Goal: Information Seeking & Learning: Learn about a topic

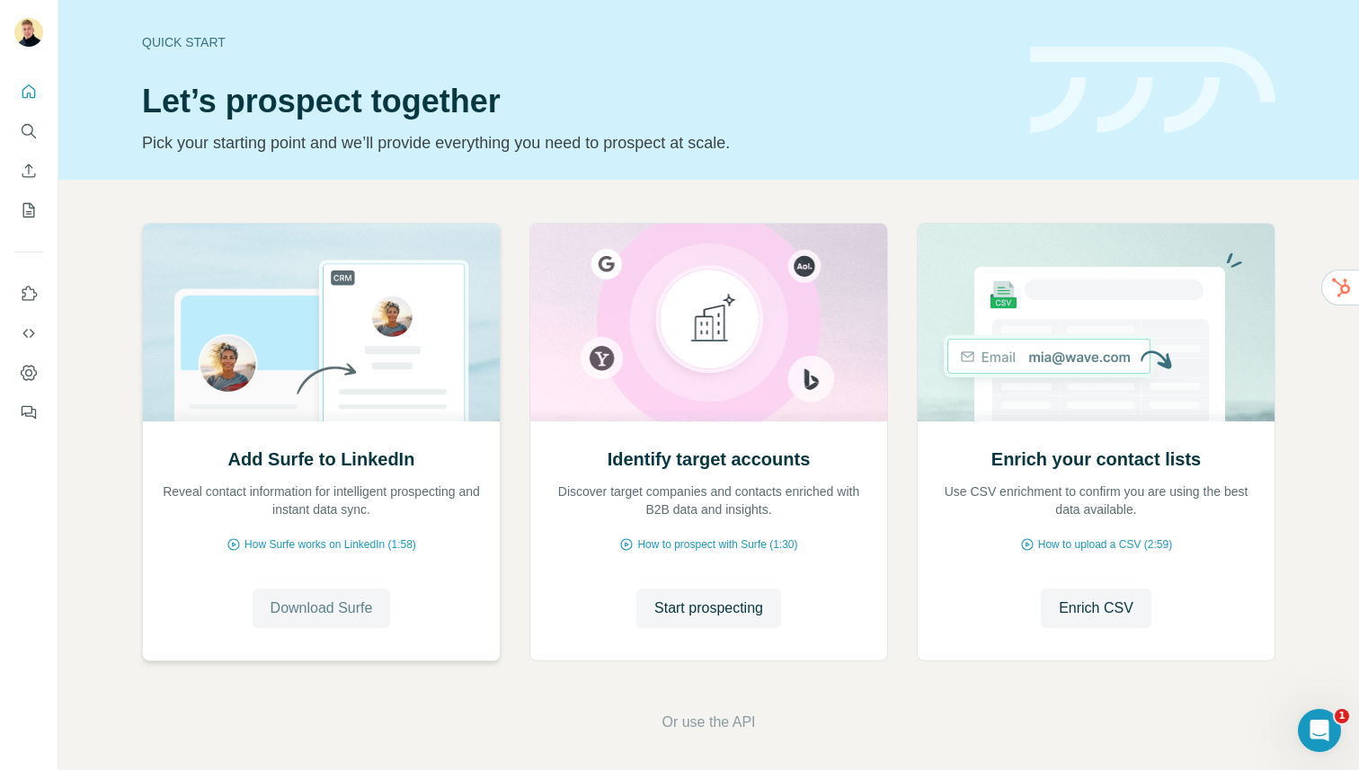
scroll to position [6, 0]
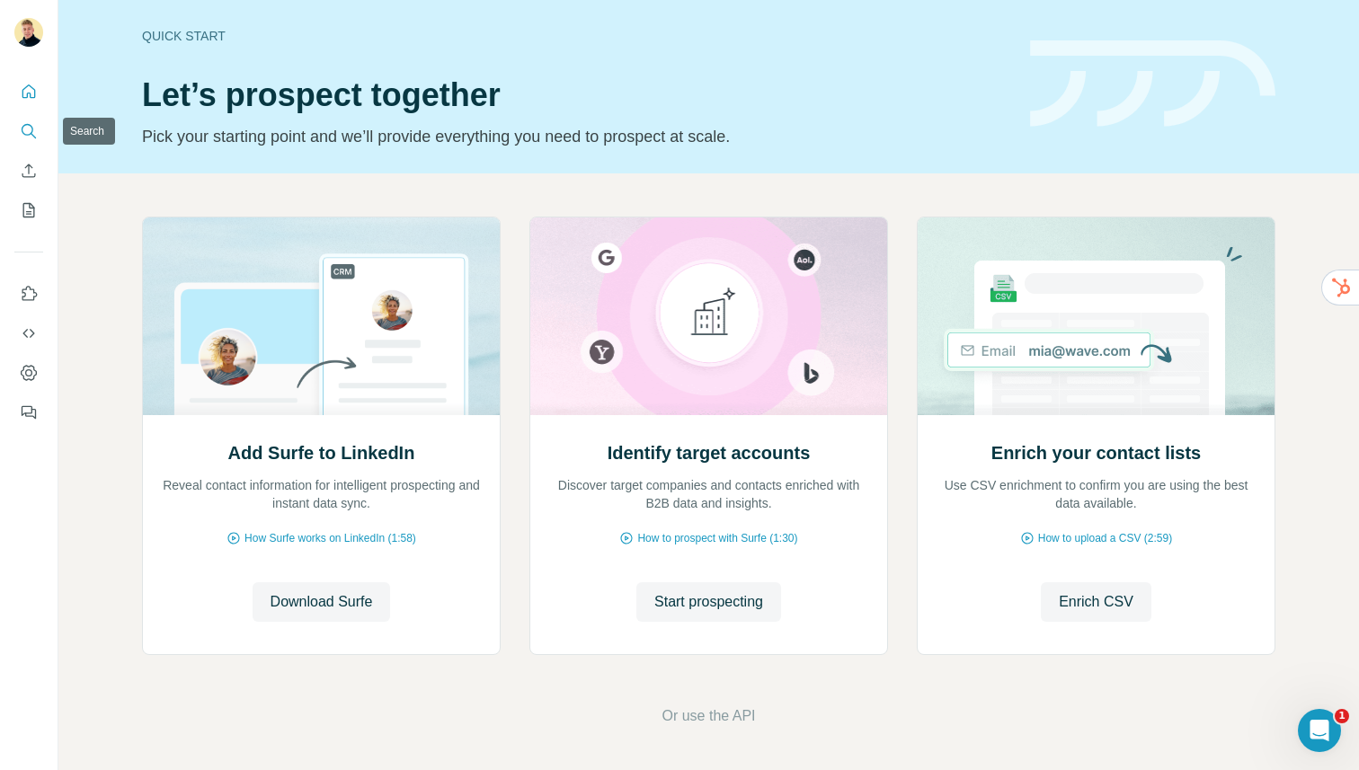
click at [27, 124] on icon "Search" at bounding box center [28, 130] width 12 height 12
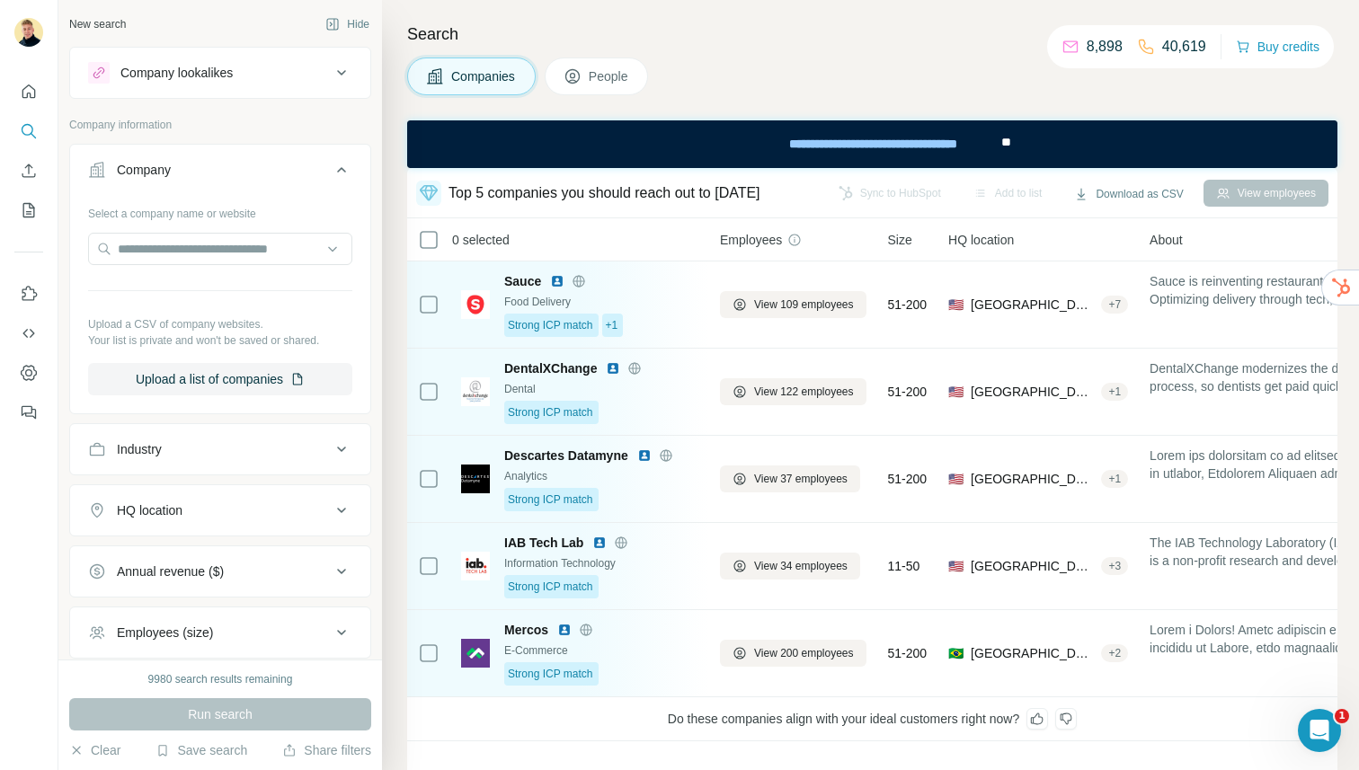
click at [200, 77] on div "Company lookalikes" at bounding box center [176, 73] width 112 height 18
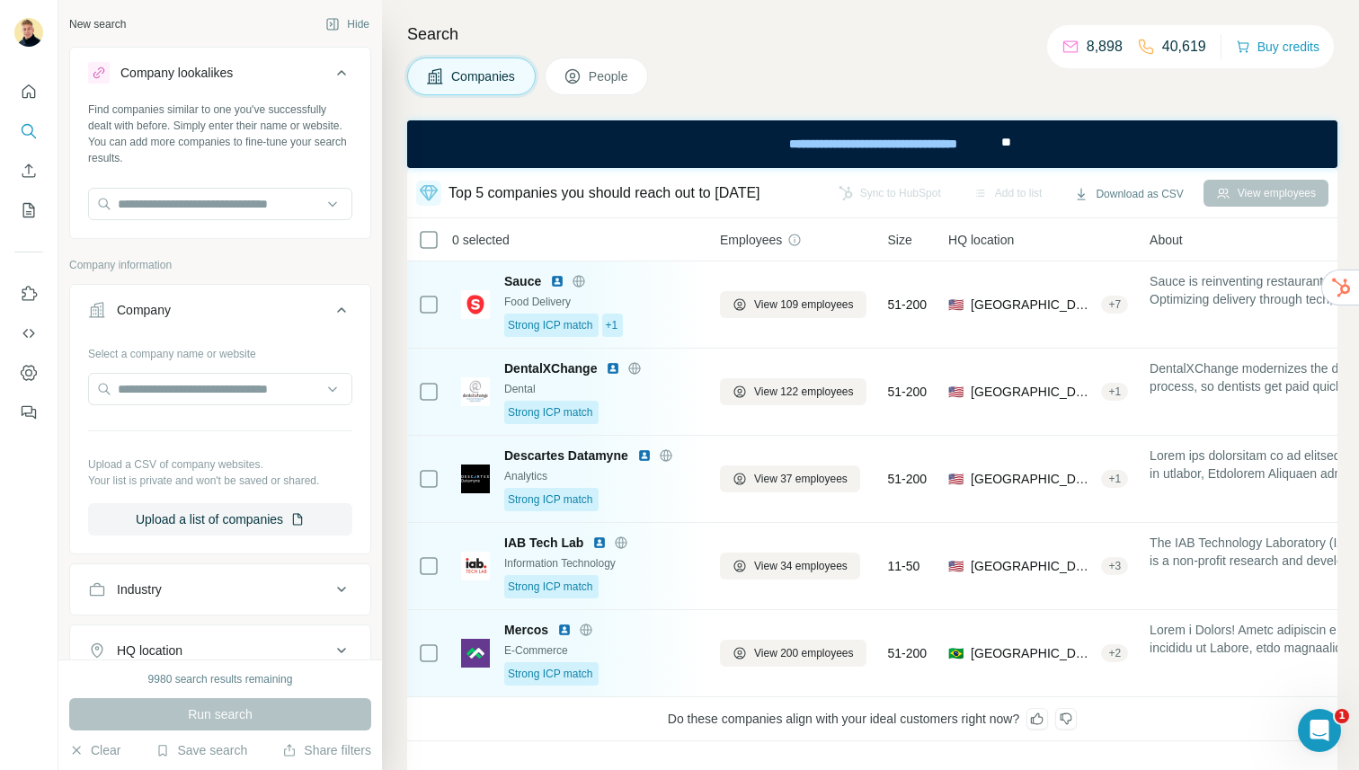
scroll to position [1, 0]
click at [277, 204] on input "text" at bounding box center [220, 203] width 264 height 32
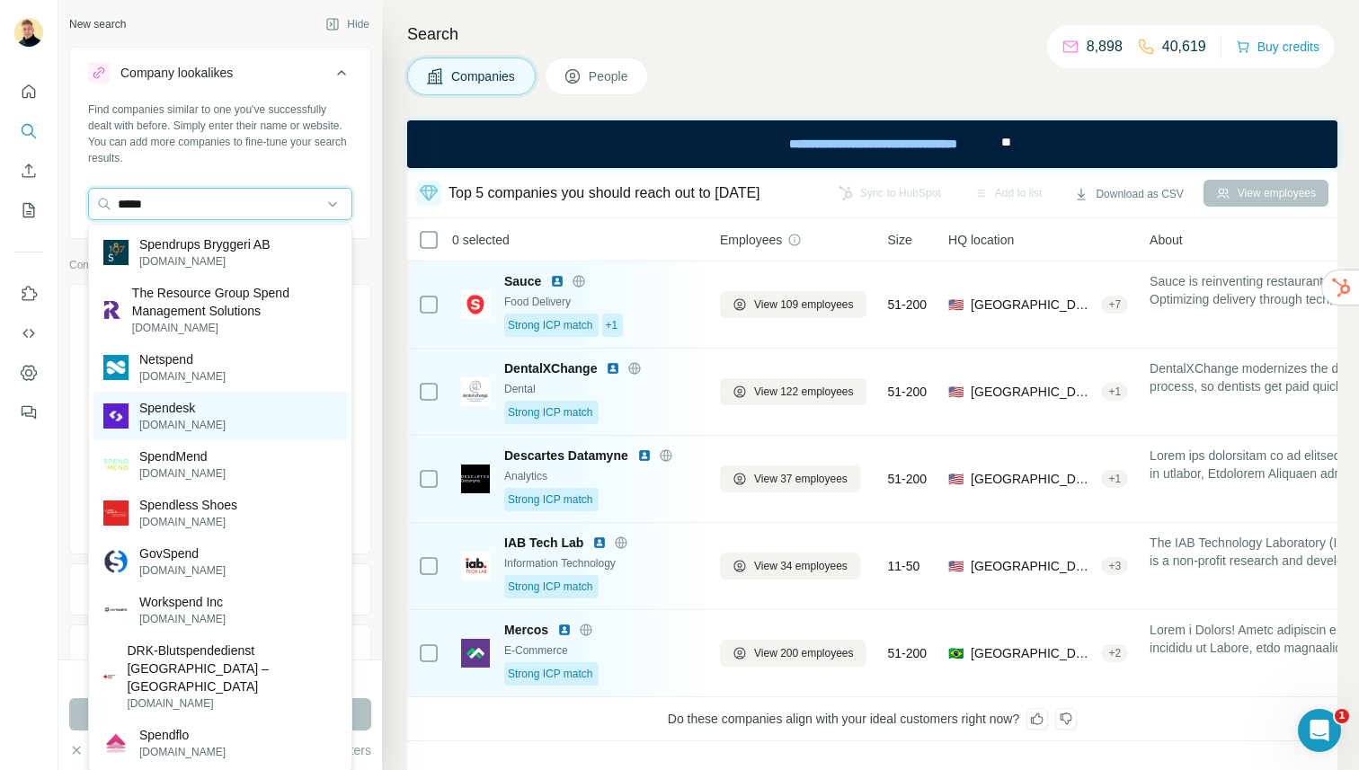
type input "*****"
click at [216, 395] on div "Spendesk [DOMAIN_NAME]" at bounding box center [220, 416] width 255 height 49
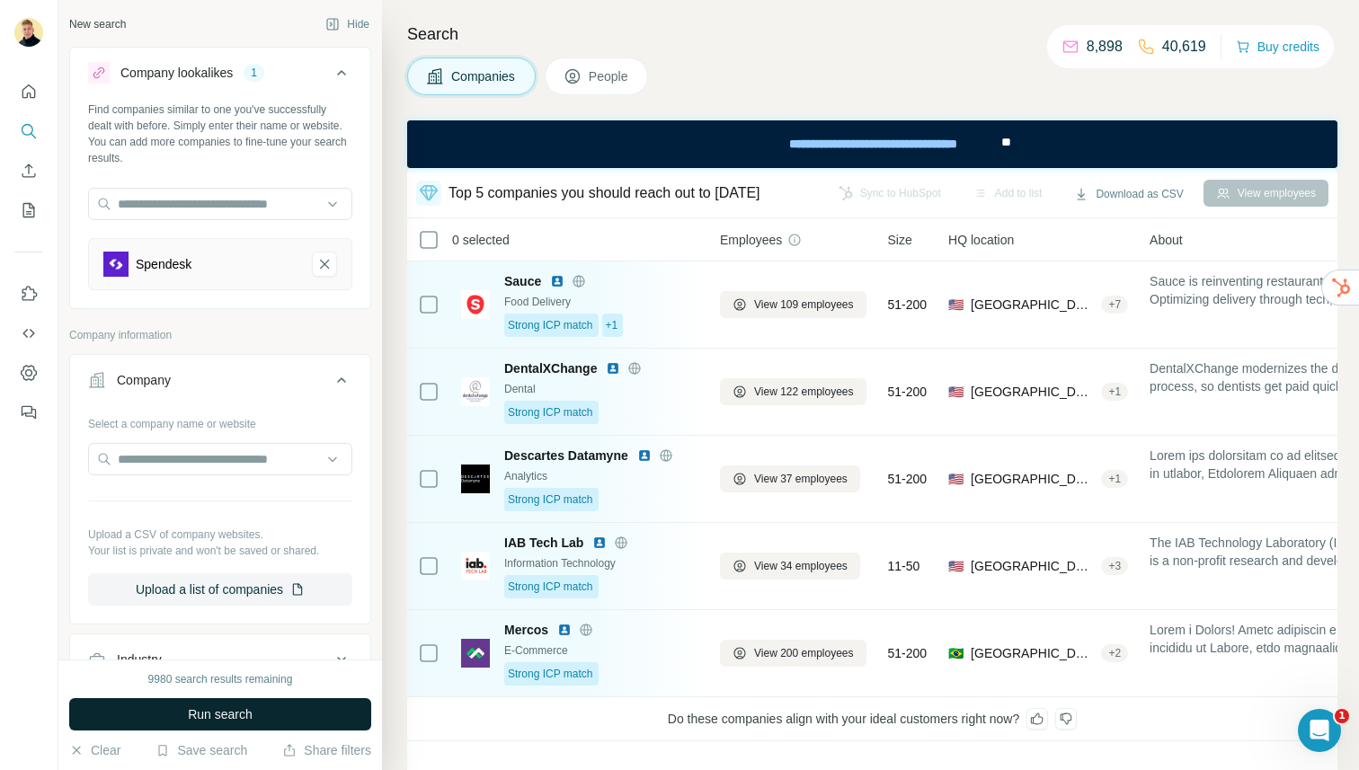
click at [188, 714] on span "Run search" at bounding box center [220, 714] width 65 height 18
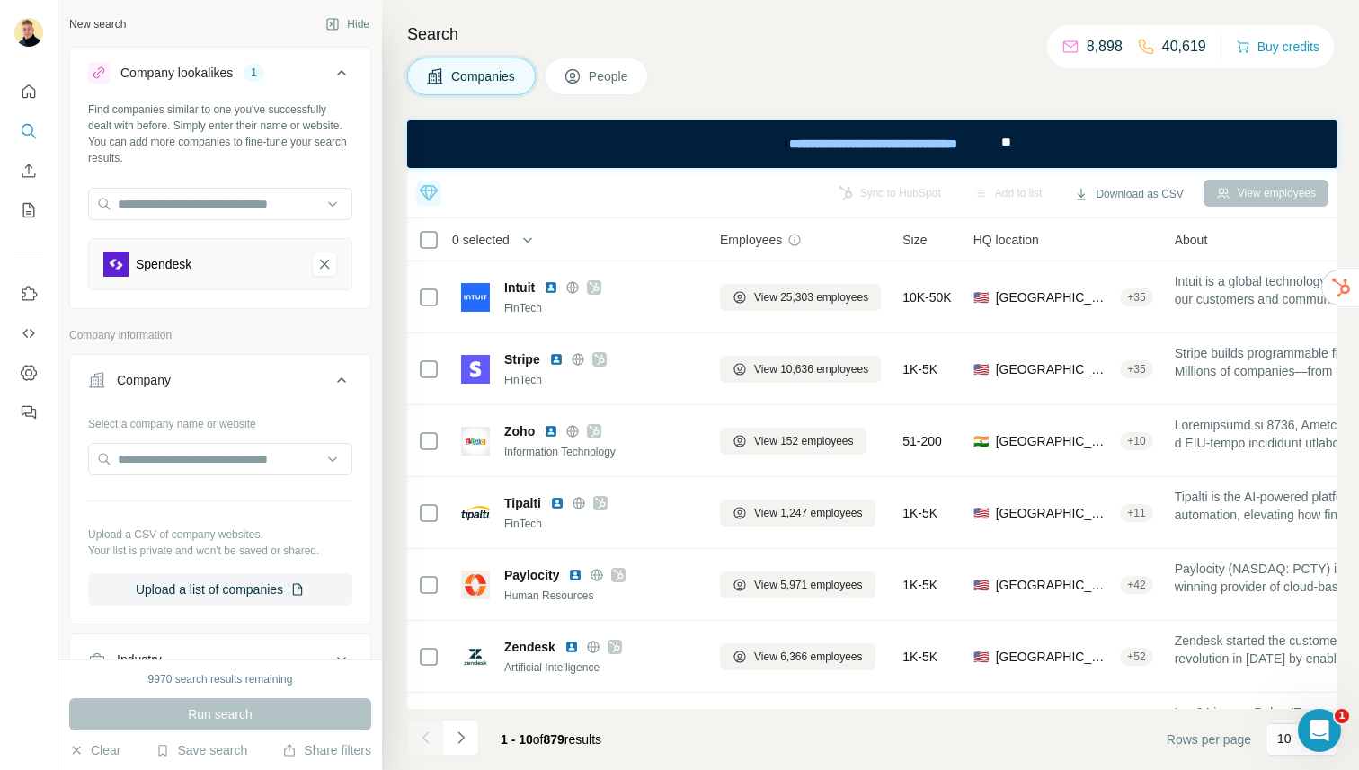
click at [599, 90] on button "People" at bounding box center [597, 77] width 104 height 38
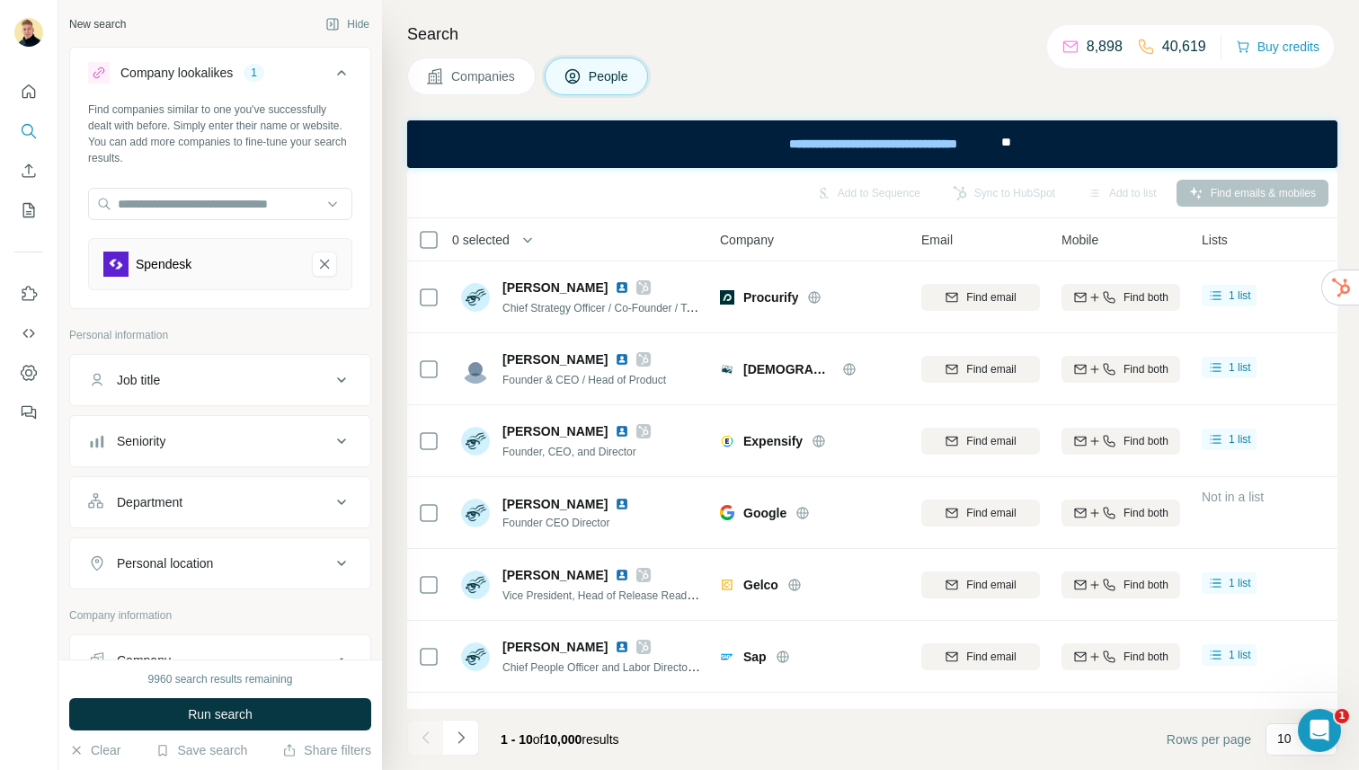
scroll to position [124, 0]
